Goal: Information Seeking & Learning: Check status

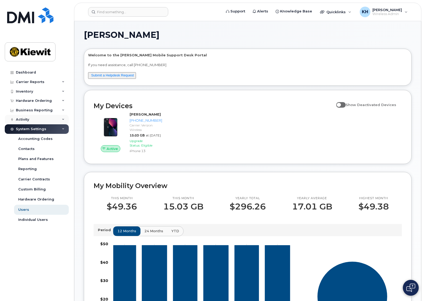
click at [25, 117] on div "Activity" at bounding box center [37, 120] width 64 height 10
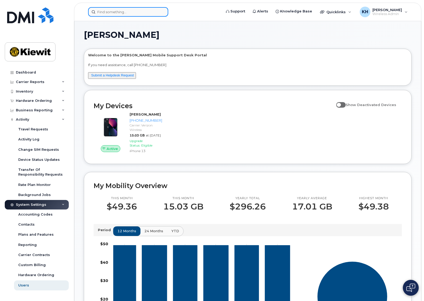
click at [147, 11] on input at bounding box center [128, 12] width 80 height 10
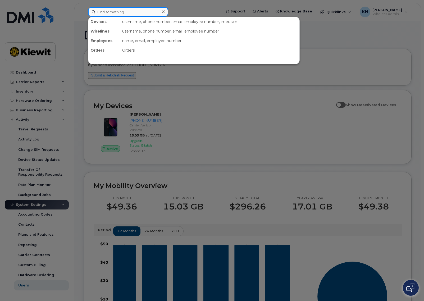
paste input "CS0787524"
type input "CS0787524"
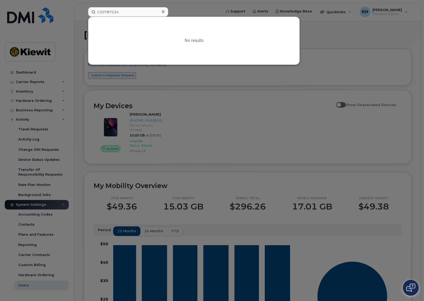
click at [18, 73] on div at bounding box center [212, 150] width 424 height 301
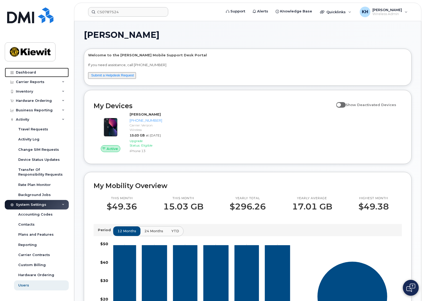
click at [18, 73] on div "Dashboard" at bounding box center [26, 72] width 20 height 4
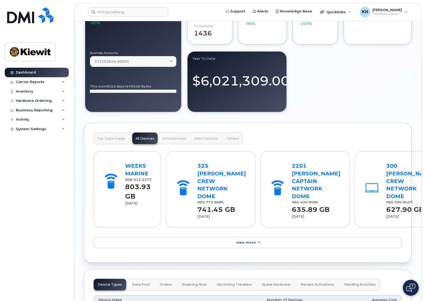
scroll to position [616, 0]
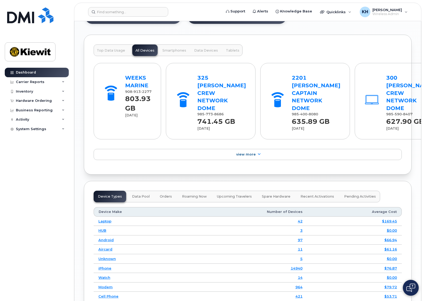
click at [163, 202] on button "Orders" at bounding box center [165, 197] width 21 height 12
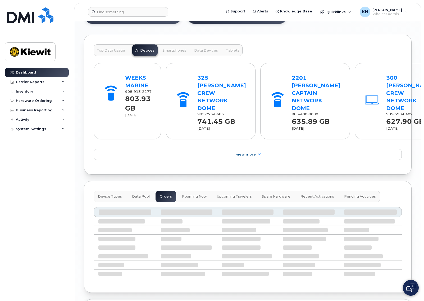
scroll to position [705, 0]
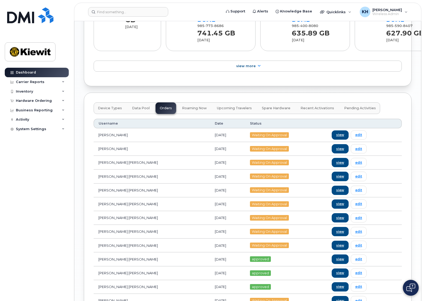
click at [210, 128] on th "Date" at bounding box center [227, 124] width 35 height 10
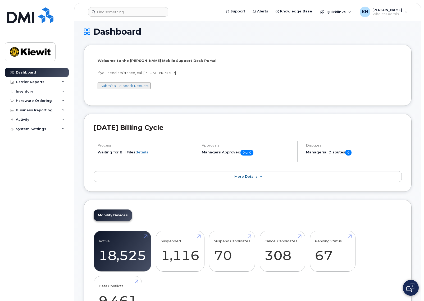
scroll to position [0, 0]
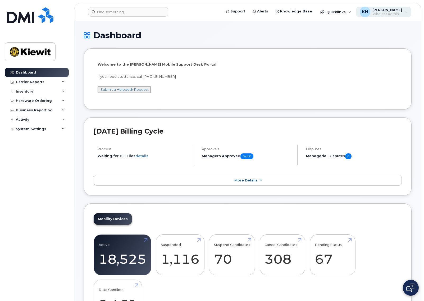
click at [402, 12] on div "KH [PERSON_NAME] Wireless Admin" at bounding box center [383, 12] width 55 height 11
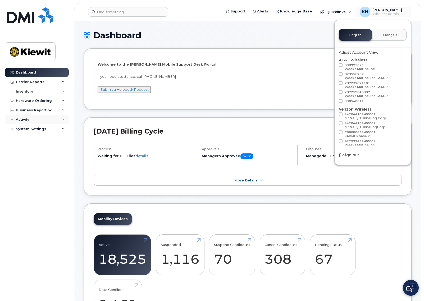
click at [18, 119] on div "Activity" at bounding box center [22, 119] width 13 height 4
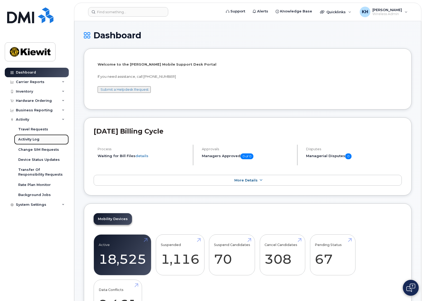
click at [33, 138] on div "Activity Log" at bounding box center [28, 139] width 21 height 5
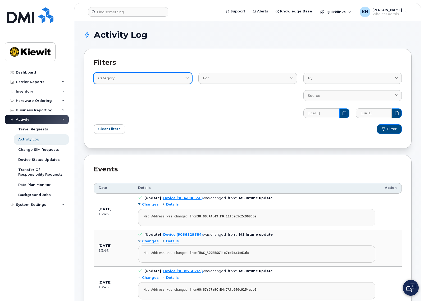
click at [183, 77] on div "Category" at bounding box center [142, 78] width 89 height 5
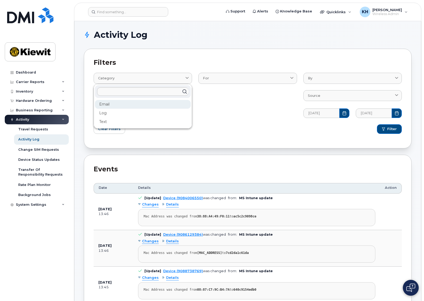
click at [148, 117] on div "Email" at bounding box center [143, 121] width 96 height 9
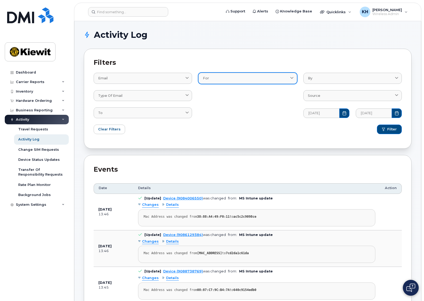
click at [265, 81] on link "For" at bounding box center [247, 78] width 98 height 11
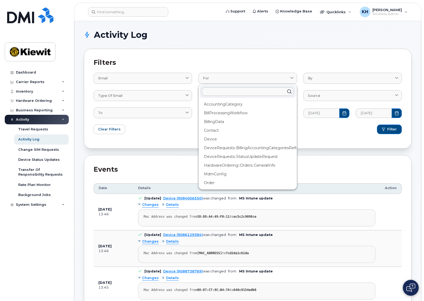
click at [268, 58] on div "Filters Email Email Log Text Type of email Accounting Codes Request Approval Re…" at bounding box center [247, 99] width 327 height 100
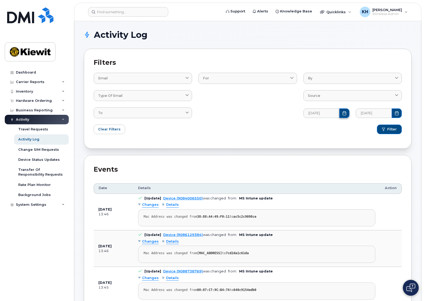
click at [345, 112] on icon "Choose Date" at bounding box center [344, 113] width 4 height 4
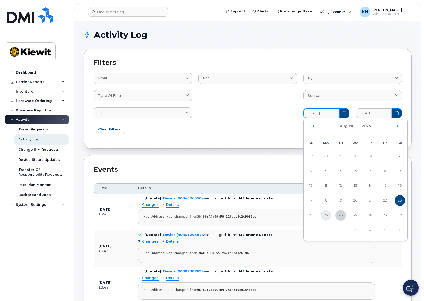
click at [327, 217] on span "25" at bounding box center [325, 215] width 11 height 11
type input "[DATE]"
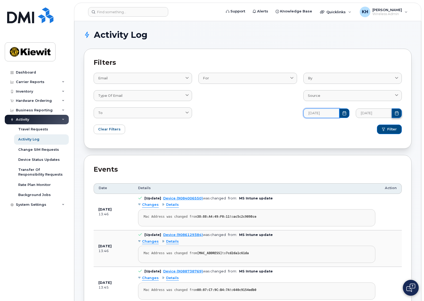
click at [395, 110] on button "Choose Date" at bounding box center [396, 113] width 10 height 10
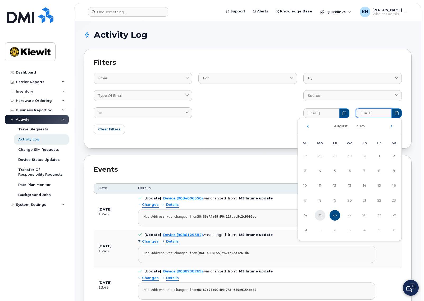
click at [321, 214] on span "25" at bounding box center [319, 215] width 11 height 11
type input "[DATE]"
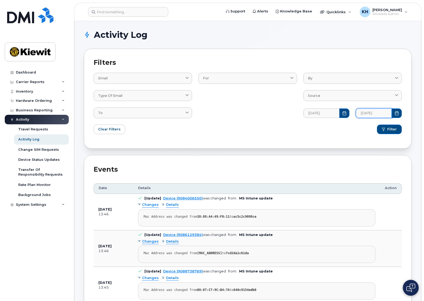
click at [314, 134] on div "Filter" at bounding box center [326, 129] width 157 height 16
click at [387, 135] on div "Filter" at bounding box center [326, 129] width 157 height 16
click at [387, 131] on button "Filter" at bounding box center [389, 129] width 25 height 10
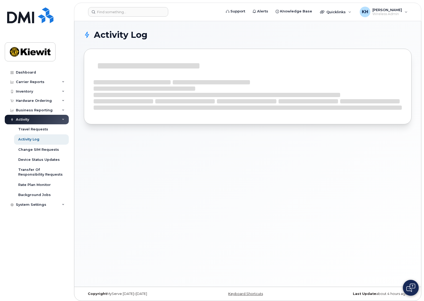
click at [387, 131] on div at bounding box center [247, 90] width 327 height 83
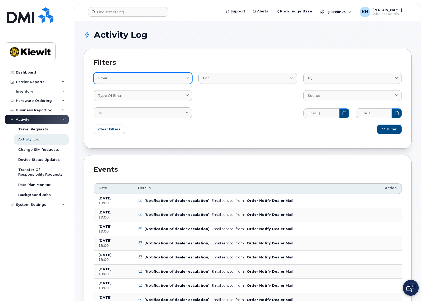
click at [181, 78] on div "Email" at bounding box center [142, 78] width 89 height 5
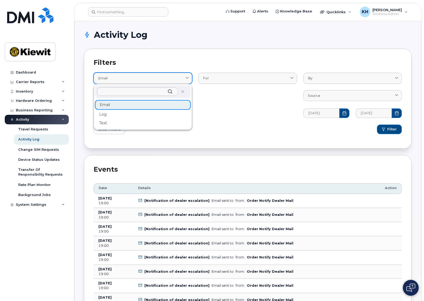
click at [181, 78] on div "Email" at bounding box center [142, 78] width 89 height 5
click at [233, 105] on div "For AccountingCategory BillProcessingWorkflow Contact Device DeviceRequests::Bi…" at bounding box center [247, 92] width 105 height 58
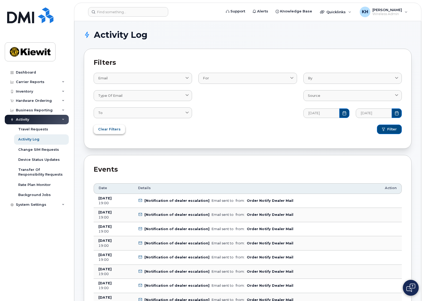
click at [118, 129] on span "Clear Filters" at bounding box center [109, 129] width 22 height 5
click at [117, 129] on span "Clear Filters" at bounding box center [109, 128] width 22 height 5
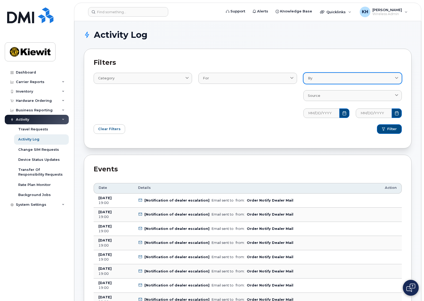
click at [310, 81] on span "By" at bounding box center [310, 78] width 4 height 5
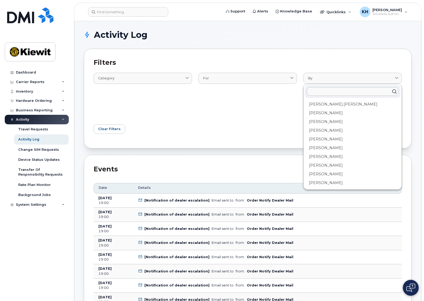
click at [314, 90] on input "text" at bounding box center [351, 91] width 91 height 8
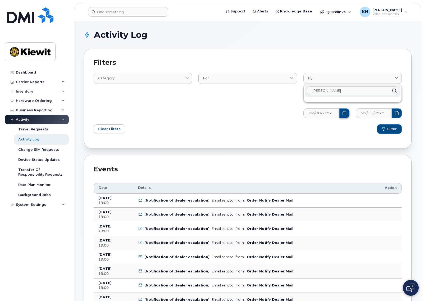
type input "[PERSON_NAME]"
click at [344, 114] on icon "Choose Date" at bounding box center [344, 113] width 4 height 4
click at [272, 103] on div "For AccountingCategory BillProcessingWorkflow Contact Device DeviceRequests::Bi…" at bounding box center [247, 92] width 105 height 58
click at [392, 129] on span "Filter" at bounding box center [392, 129] width 10 height 5
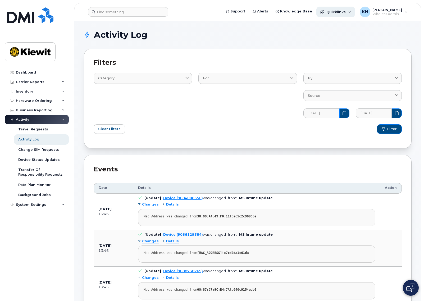
click at [349, 12] on div "Quicklinks" at bounding box center [335, 12] width 39 height 11
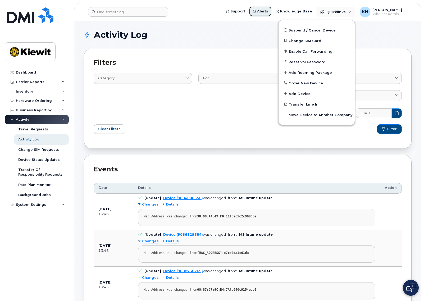
click at [263, 12] on span "Alerts" at bounding box center [262, 11] width 11 height 5
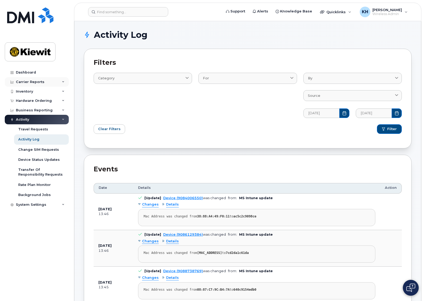
click at [33, 81] on div "Carrier Reports" at bounding box center [30, 82] width 29 height 4
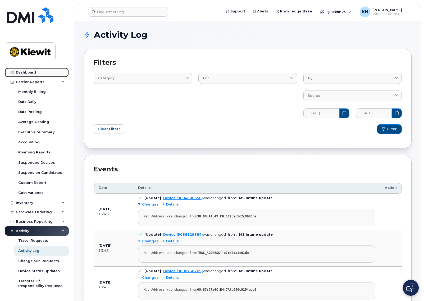
click at [31, 71] on div "Dashboard" at bounding box center [26, 72] width 20 height 4
